Goal: Task Accomplishment & Management: Complete application form

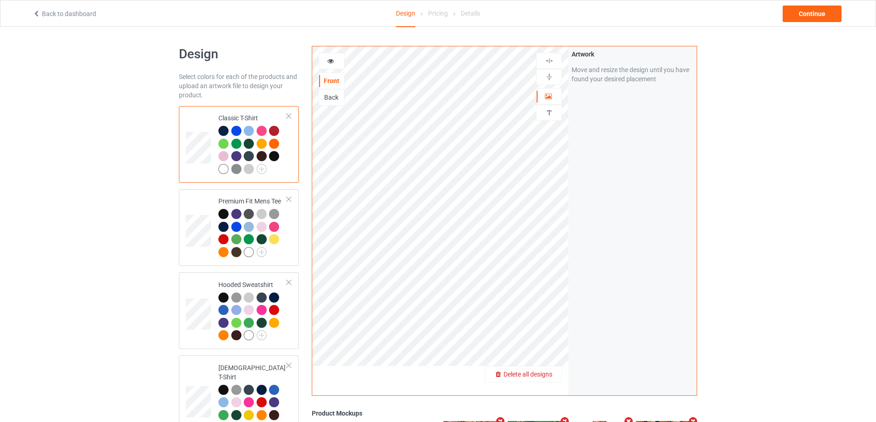
click at [549, 373] on span "Delete all designs" at bounding box center [527, 374] width 49 height 7
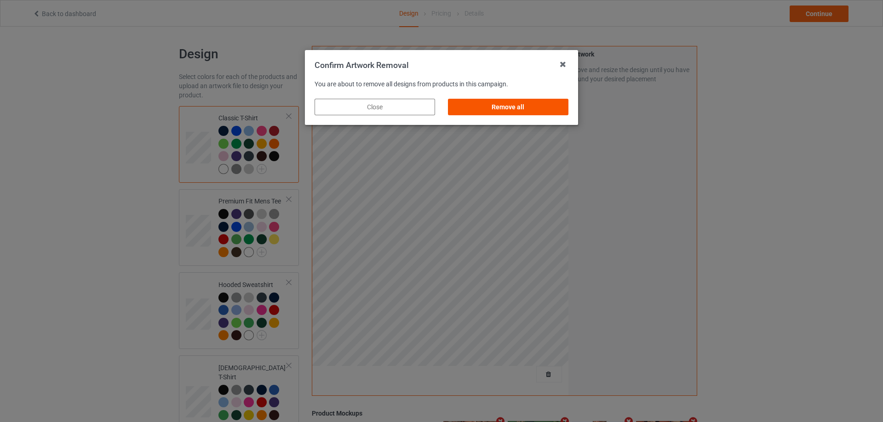
click at [549, 101] on div "Remove all" at bounding box center [508, 107] width 120 height 17
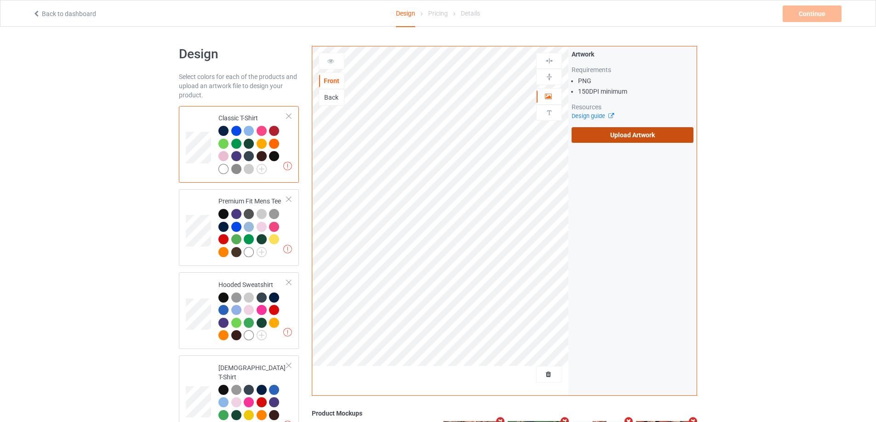
click at [605, 129] on label "Upload Artwork" at bounding box center [632, 135] width 122 height 16
click at [0, 0] on input "Upload Artwork" at bounding box center [0, 0] width 0 height 0
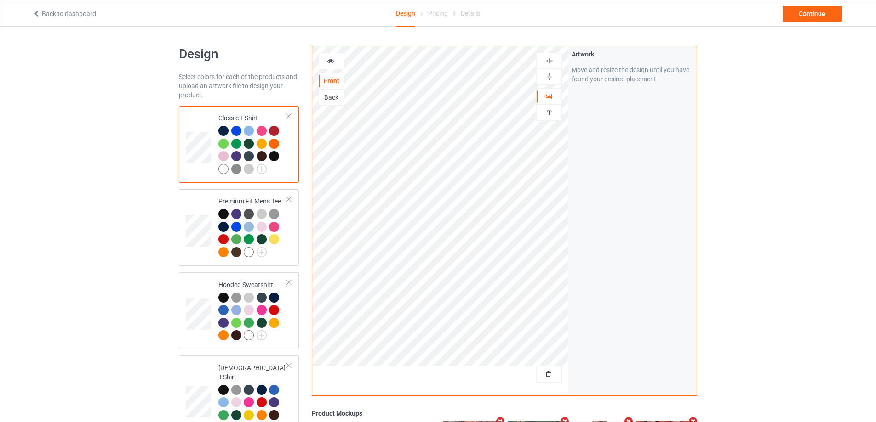
click at [844, 20] on div "Continue" at bounding box center [712, 14] width 274 height 17
click at [830, 13] on div "Continue" at bounding box center [811, 14] width 59 height 17
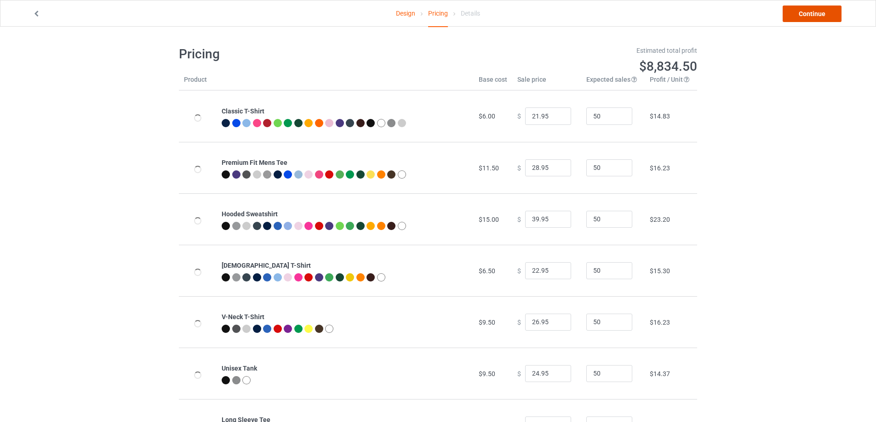
click at [823, 18] on link "Continue" at bounding box center [811, 14] width 59 height 17
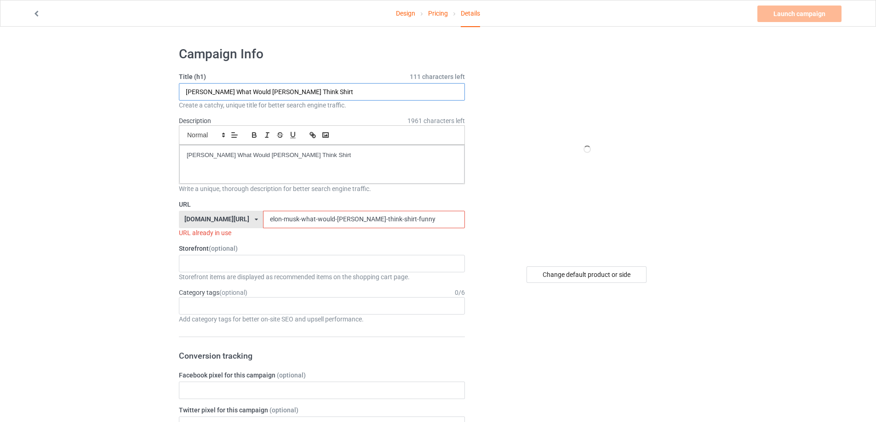
drag, startPoint x: 308, startPoint y: 93, endPoint x: 154, endPoint y: 93, distance: 153.5
paste input "Yeah i’m pan gonna o-pan this beer and drink it s"
type input "Yeah i’m pan gonna o-pan this beer and drink it shirt"
drag, startPoint x: 336, startPoint y: 171, endPoint x: 97, endPoint y: 163, distance: 239.2
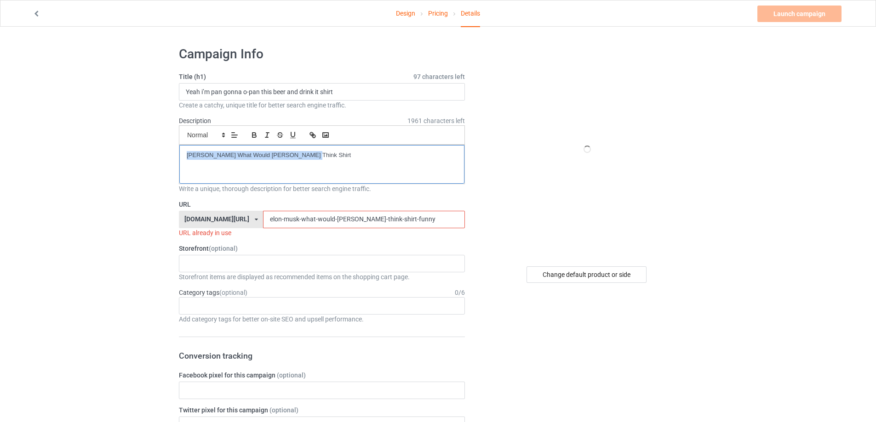
drag, startPoint x: 222, startPoint y: 217, endPoint x: 234, endPoint y: 217, distance: 12.4
click at [212, 217] on div "[DOMAIN_NAME][URL] [DOMAIN_NAME][URL] [DOMAIN_NAME][URL] 5cd2f964b197f721e1cad2…" at bounding box center [322, 219] width 286 height 17
paste input "yeah-im-pan-gonna-o-pan-this-beer-and-drink-it-shi"
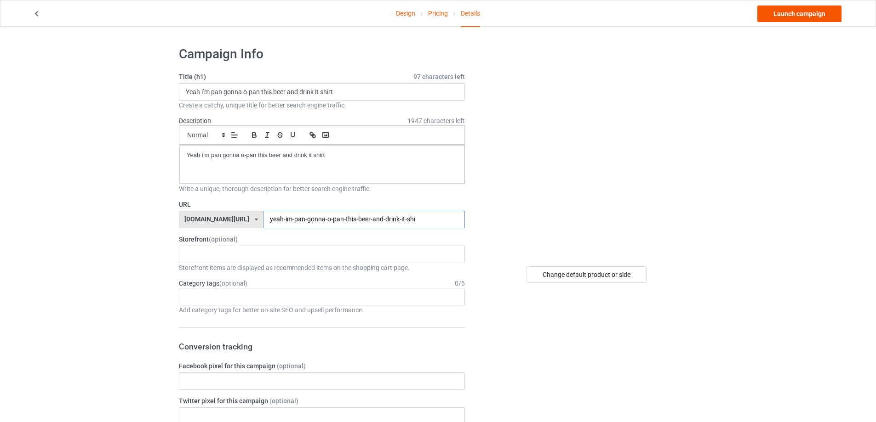
type input "yeah-im-pan-gonna-o-pan-this-beer-and-drink-it-shi"
click at [826, 10] on link "Launch campaign" at bounding box center [799, 14] width 84 height 17
